Goal: Navigation & Orientation: Locate item on page

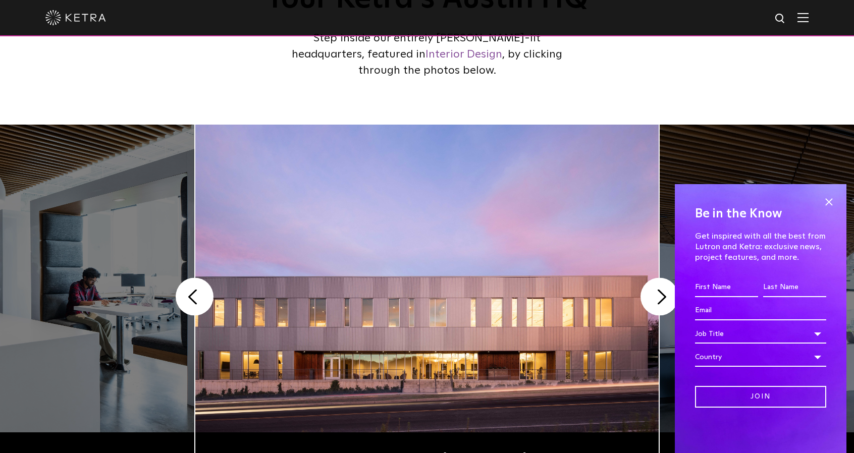
scroll to position [151, 0]
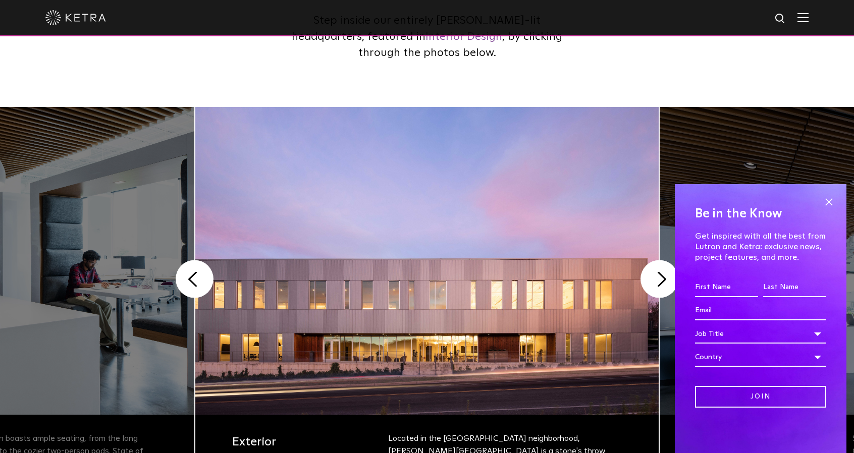
click at [831, 198] on span at bounding box center [828, 201] width 15 height 15
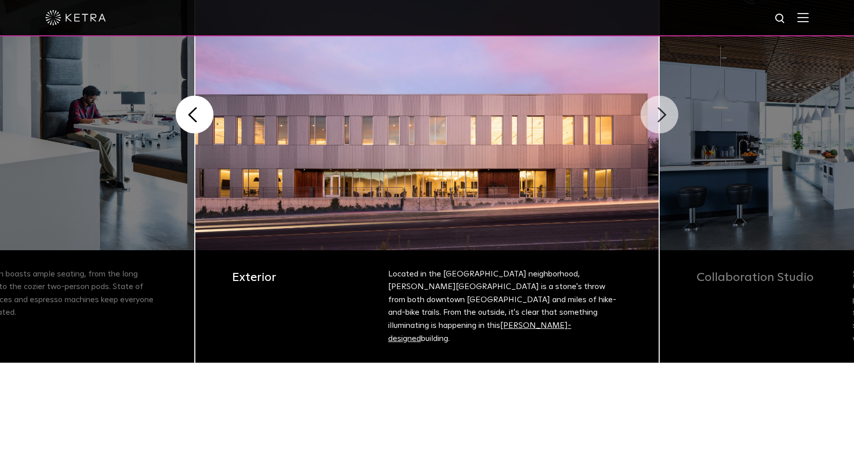
scroll to position [303, 0]
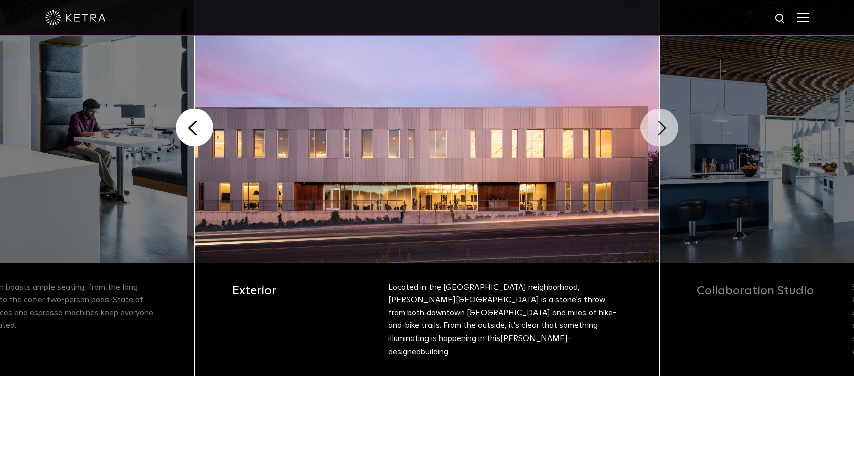
click at [660, 130] on button "Next" at bounding box center [659, 128] width 38 height 38
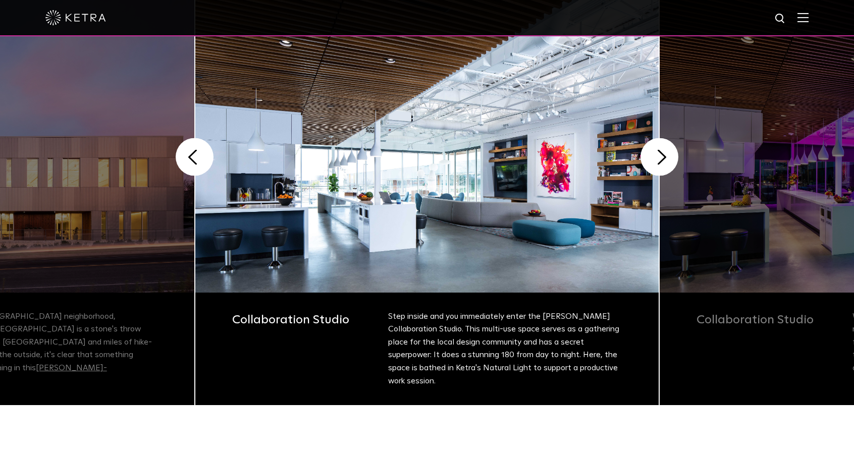
scroll to position [252, 0]
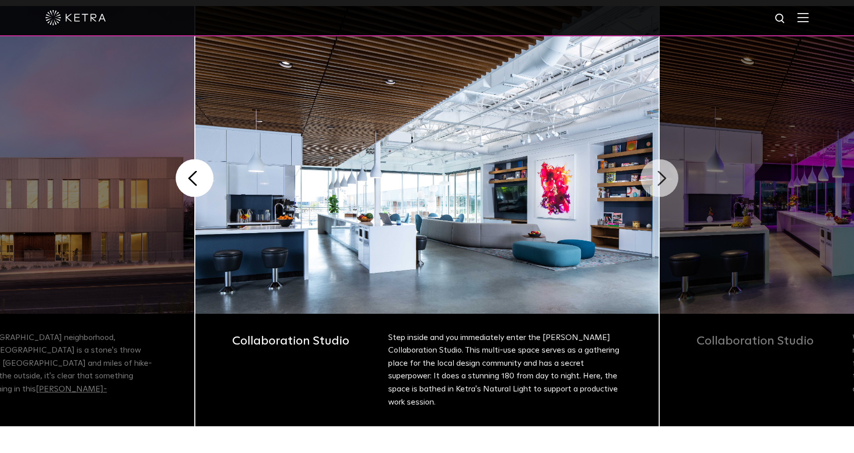
click at [662, 182] on button "Next" at bounding box center [659, 178] width 38 height 38
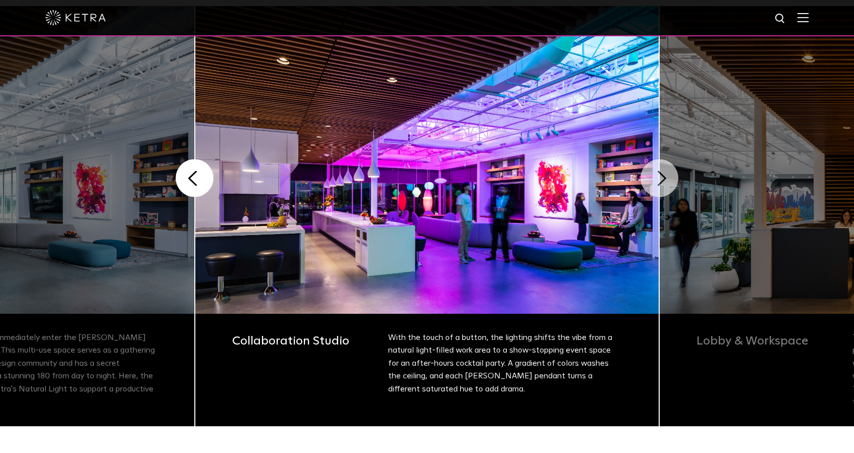
click at [663, 176] on button "Next" at bounding box center [659, 178] width 38 height 38
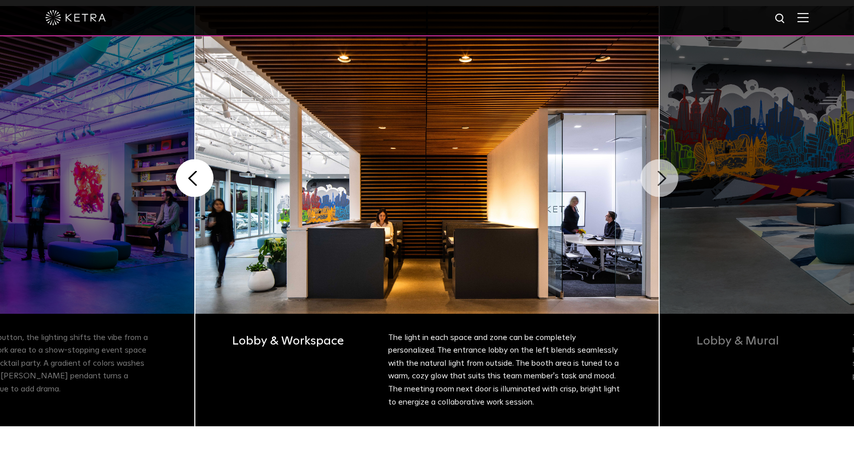
click at [663, 175] on button "Next" at bounding box center [659, 178] width 38 height 38
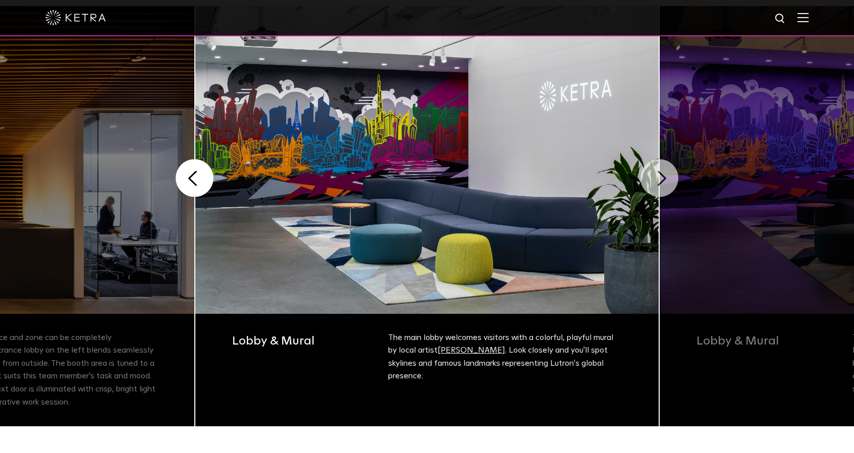
click at [663, 175] on button "Next" at bounding box center [659, 178] width 38 height 38
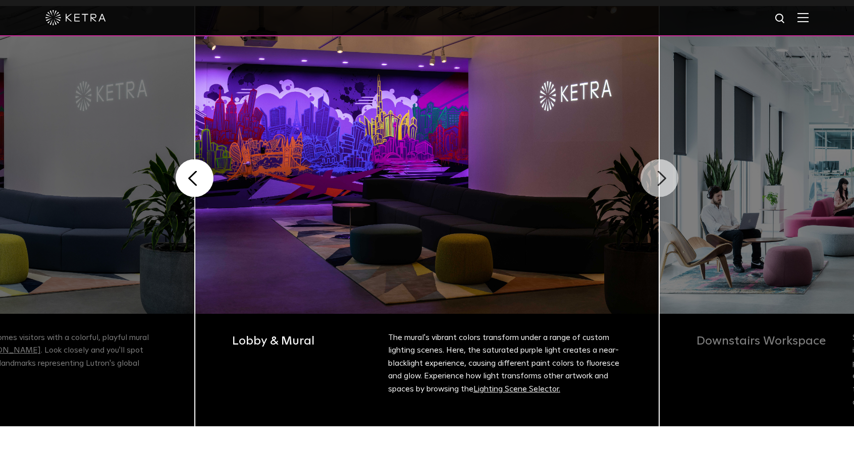
click at [663, 175] on button "Next" at bounding box center [659, 178] width 38 height 38
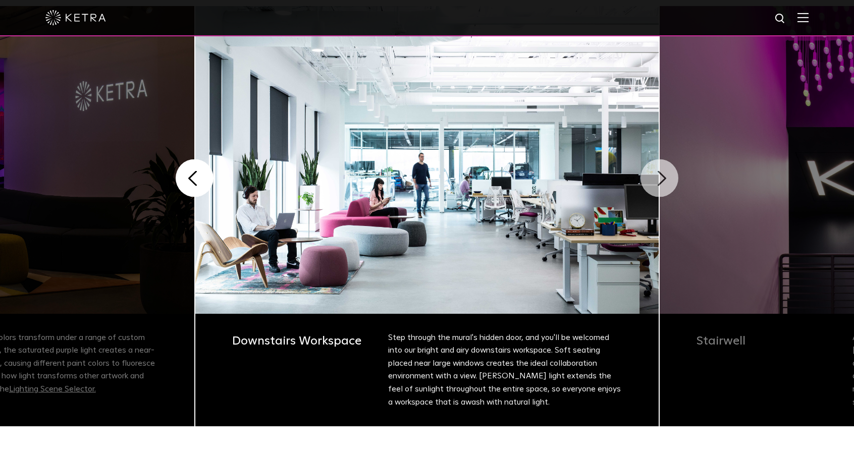
click at [663, 175] on button "Next" at bounding box center [659, 178] width 38 height 38
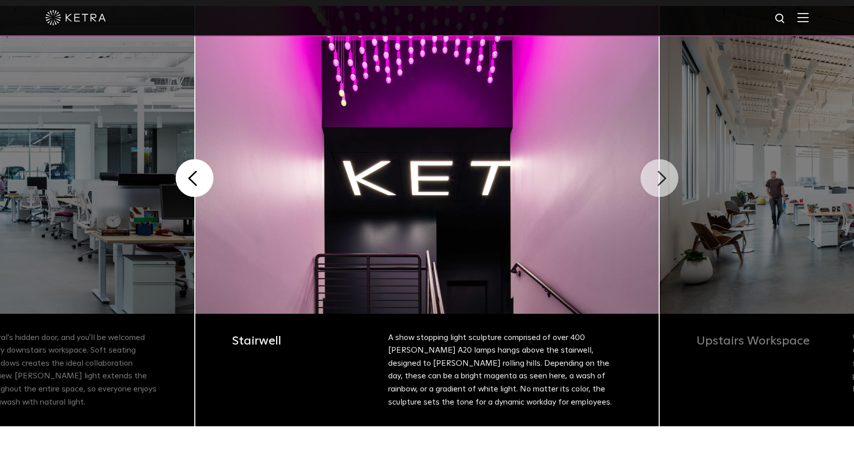
click at [663, 175] on button "Next" at bounding box center [659, 178] width 38 height 38
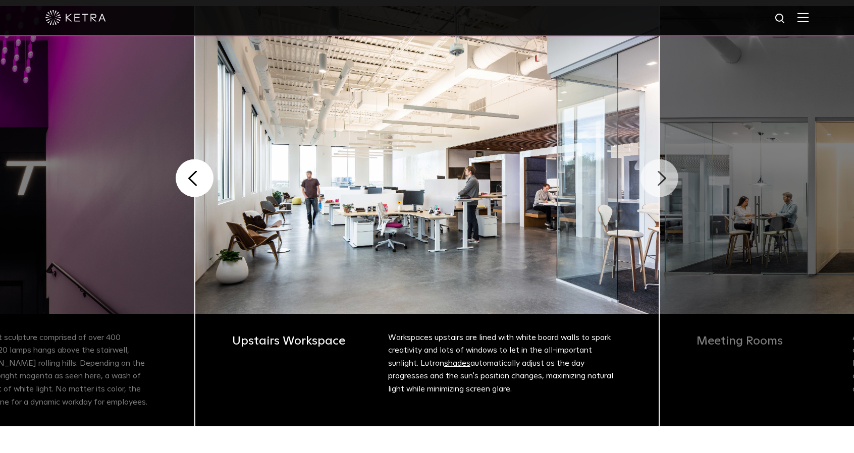
click at [663, 175] on button "Next" at bounding box center [659, 178] width 38 height 38
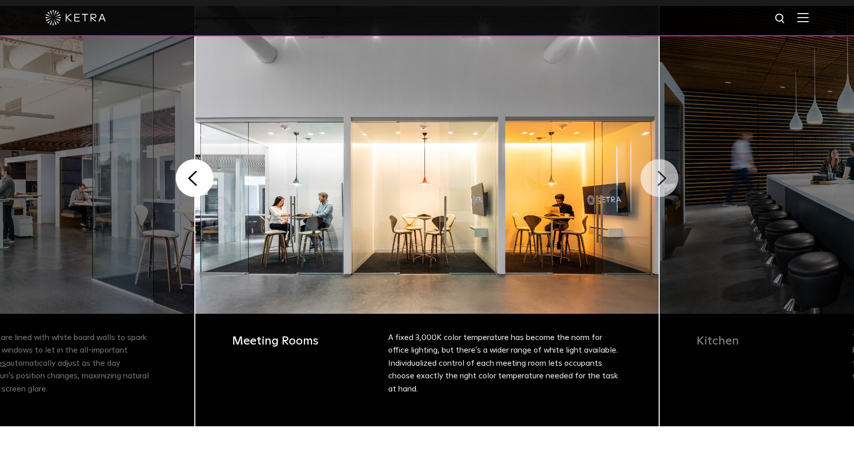
click at [663, 175] on button "Next" at bounding box center [659, 178] width 38 height 38
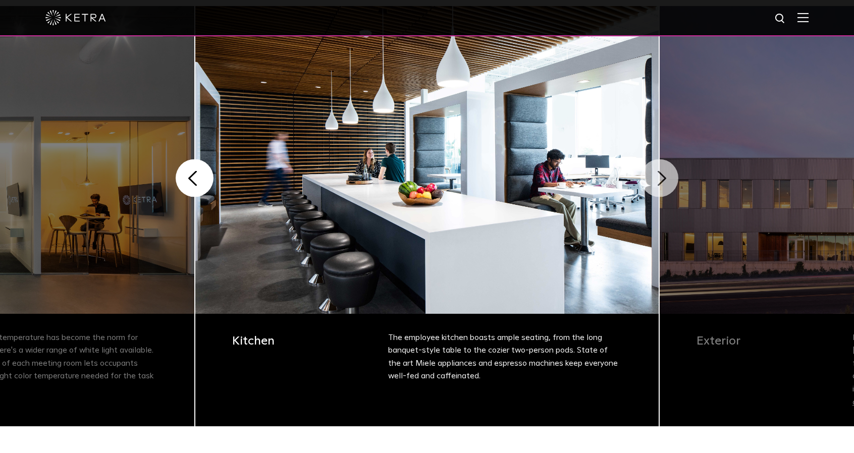
click at [663, 175] on button "Next" at bounding box center [659, 178] width 38 height 38
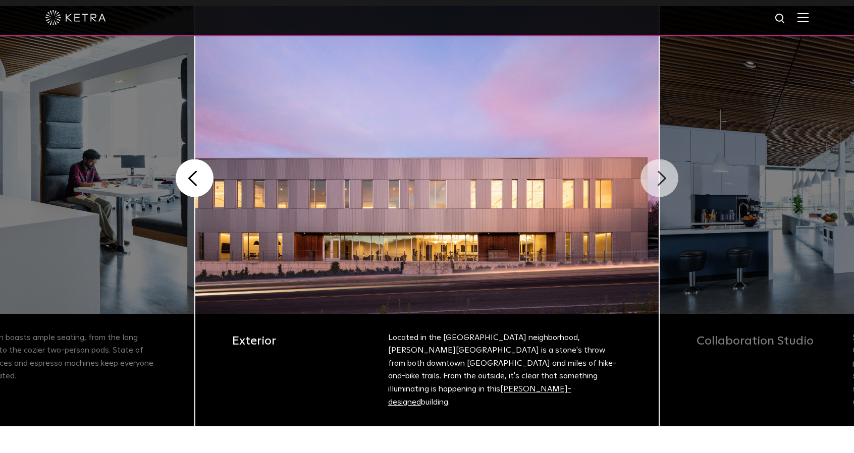
click at [663, 175] on button "Next" at bounding box center [659, 178] width 38 height 38
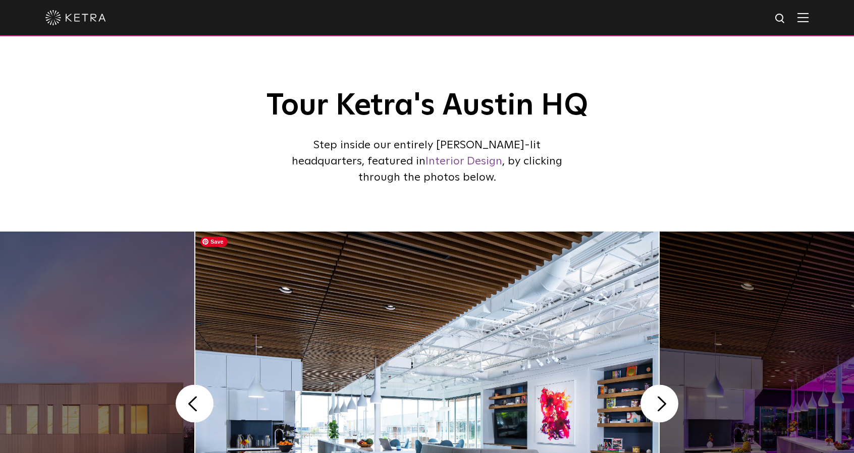
scroll to position [0, 0]
